Goal: Task Accomplishment & Management: Use online tool/utility

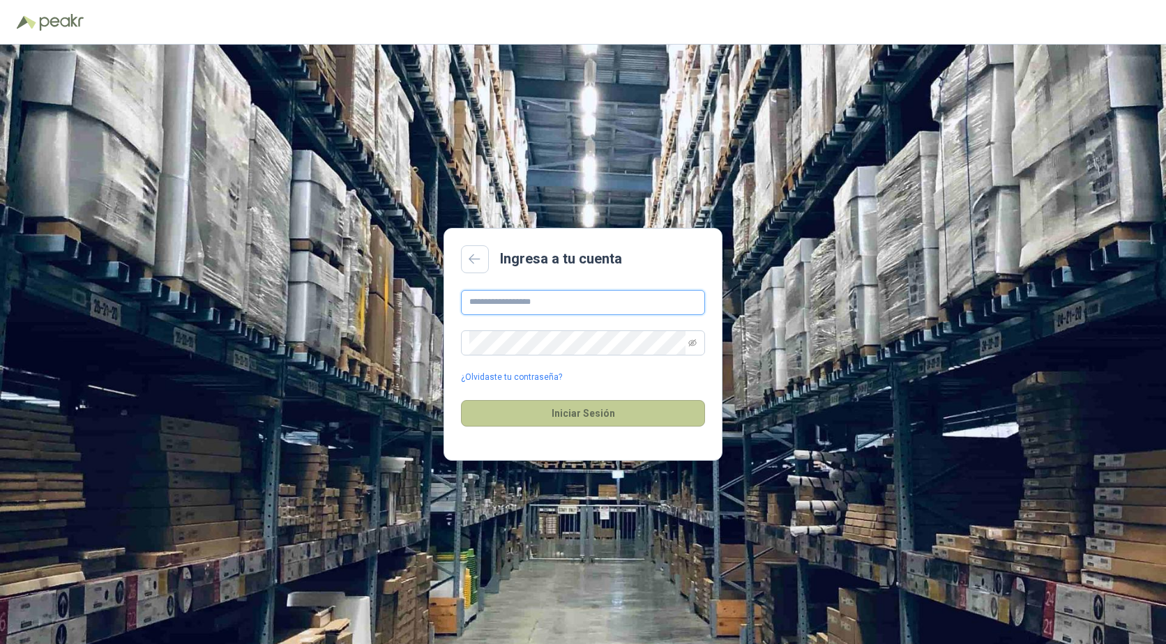
type input "**********"
click at [581, 415] on button "Iniciar Sesión" at bounding box center [583, 413] width 244 height 26
